Goal: Find specific page/section: Find specific page/section

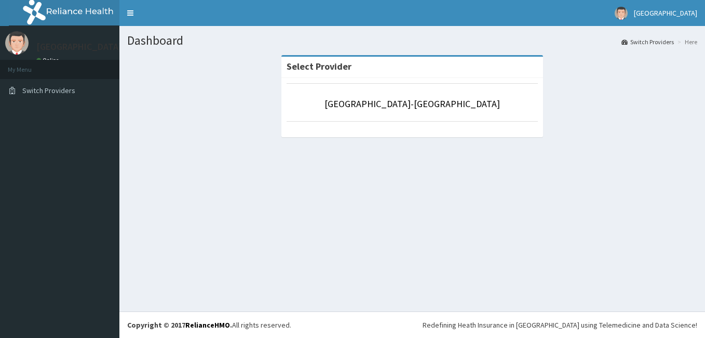
click at [406, 115] on li "[GEOGRAPHIC_DATA]-[GEOGRAPHIC_DATA]" at bounding box center [412, 102] width 251 height 38
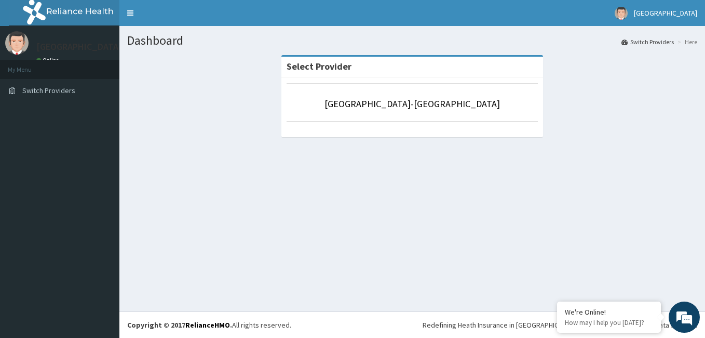
click at [420, 95] on li "[GEOGRAPHIC_DATA]-[GEOGRAPHIC_DATA]" at bounding box center [412, 102] width 251 height 38
click at [380, 100] on link "[GEOGRAPHIC_DATA]-[GEOGRAPHIC_DATA]" at bounding box center [413, 104] width 176 height 12
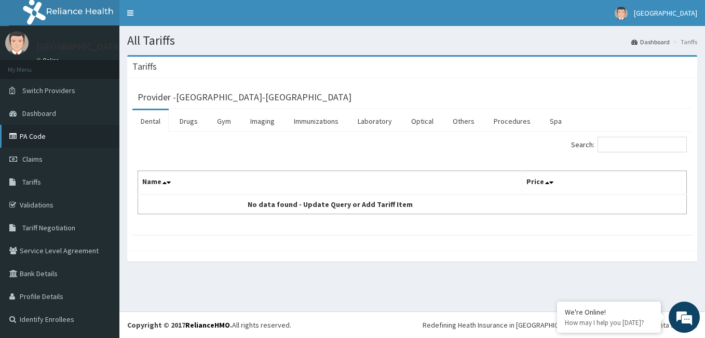
click at [40, 133] on link "PA Code" at bounding box center [59, 136] width 119 height 23
